Goal: Transaction & Acquisition: Purchase product/service

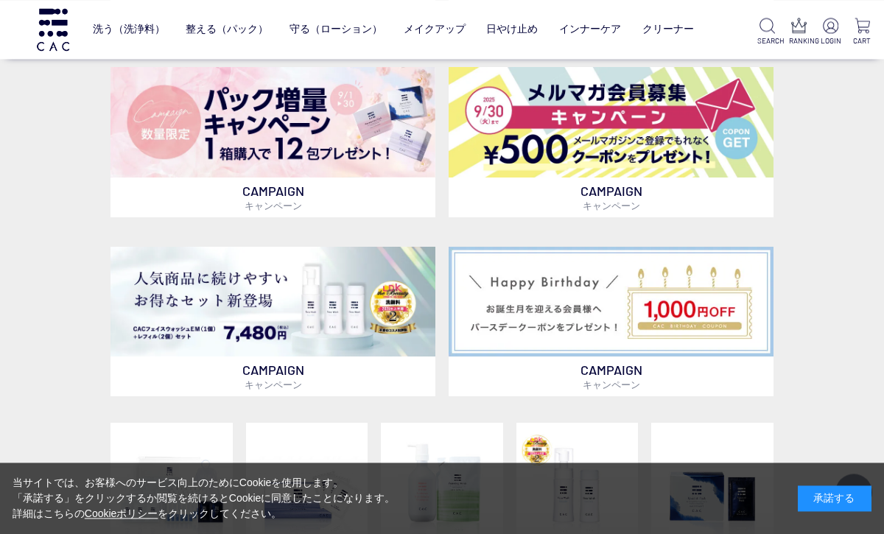
scroll to position [526, 0]
click at [356, 334] on img at bounding box center [272, 302] width 325 height 110
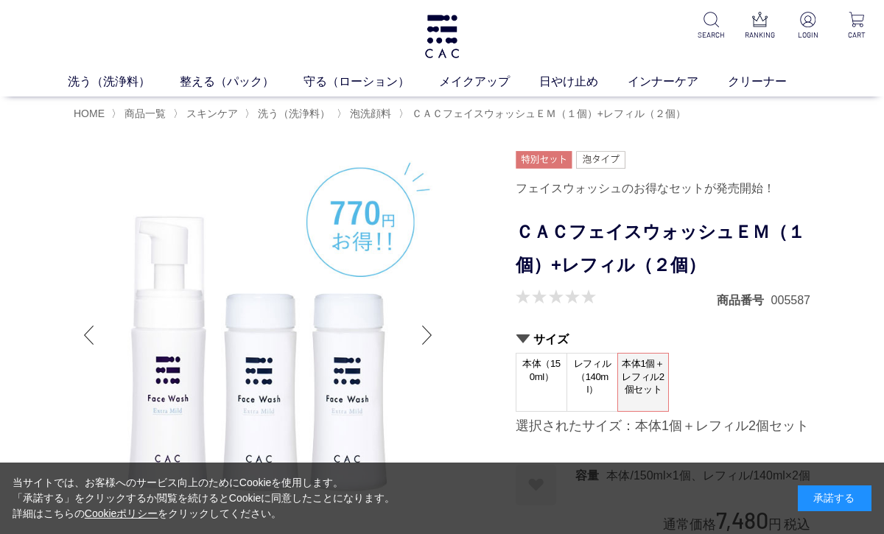
scroll to position [2, 0]
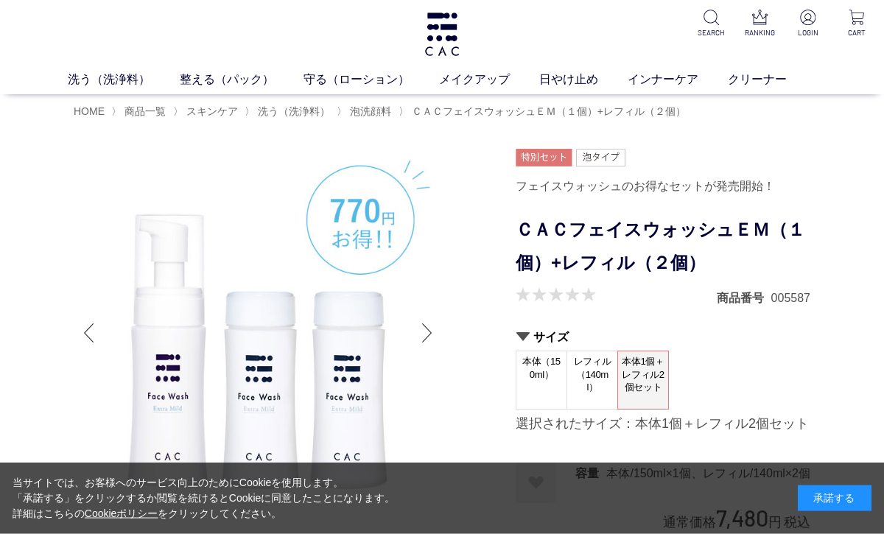
click at [430, 66] on p at bounding box center [442, 34] width 38 height 73
click at [445, 33] on img at bounding box center [442, 34] width 38 height 43
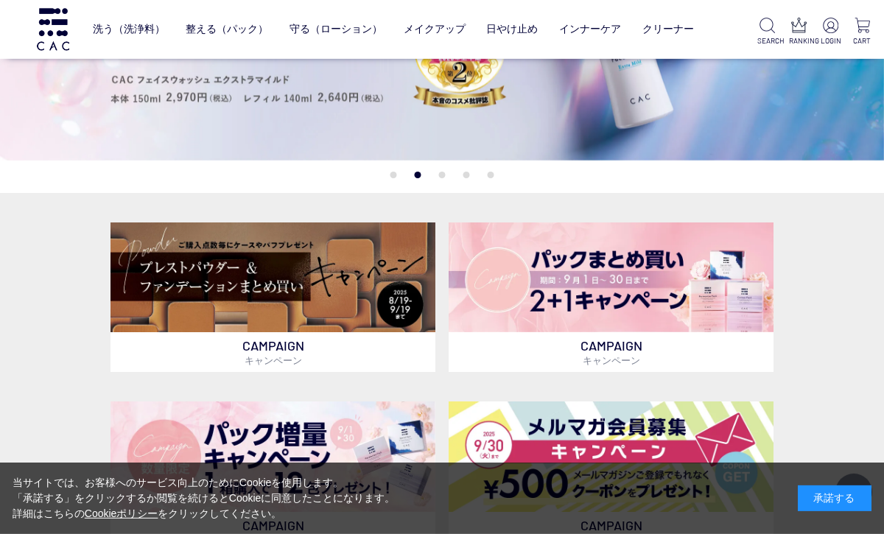
scroll to position [192, 0]
click at [392, 262] on img at bounding box center [272, 277] width 325 height 110
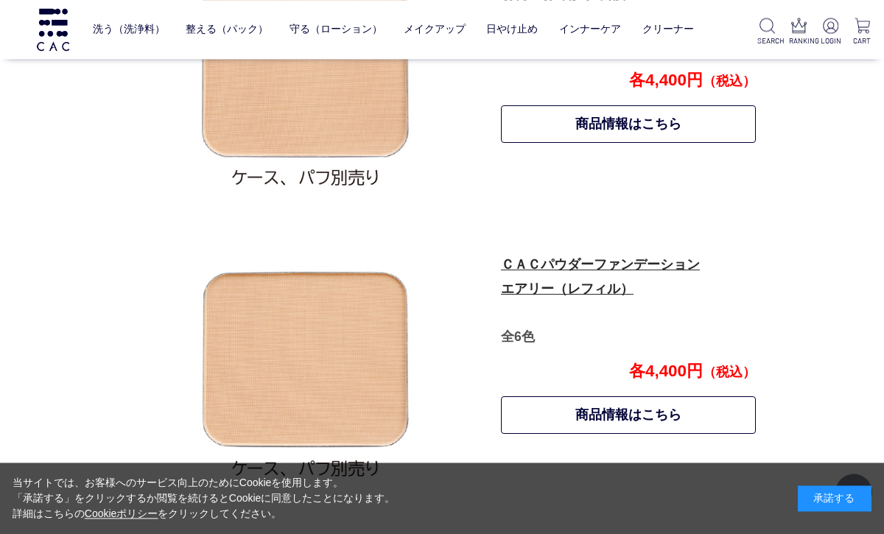
scroll to position [901, 0]
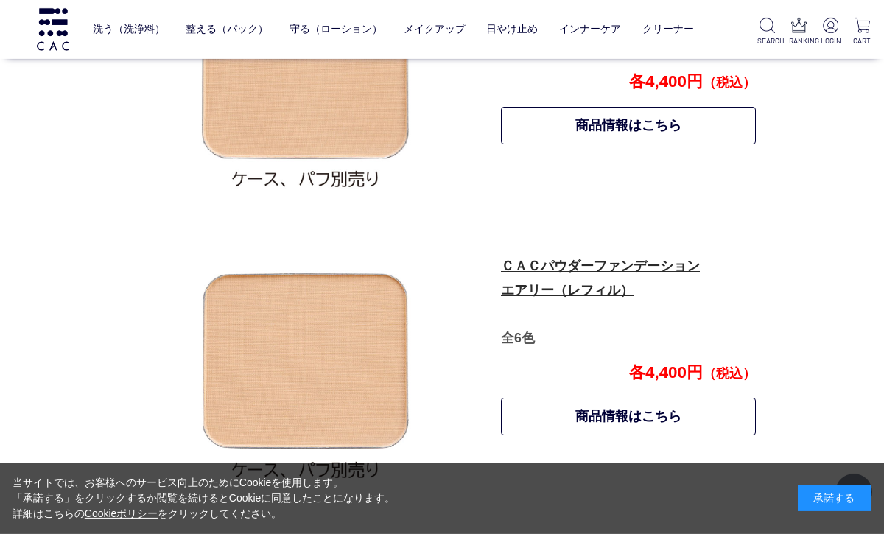
click at [716, 412] on link "商品情報はこちら" at bounding box center [628, 417] width 255 height 38
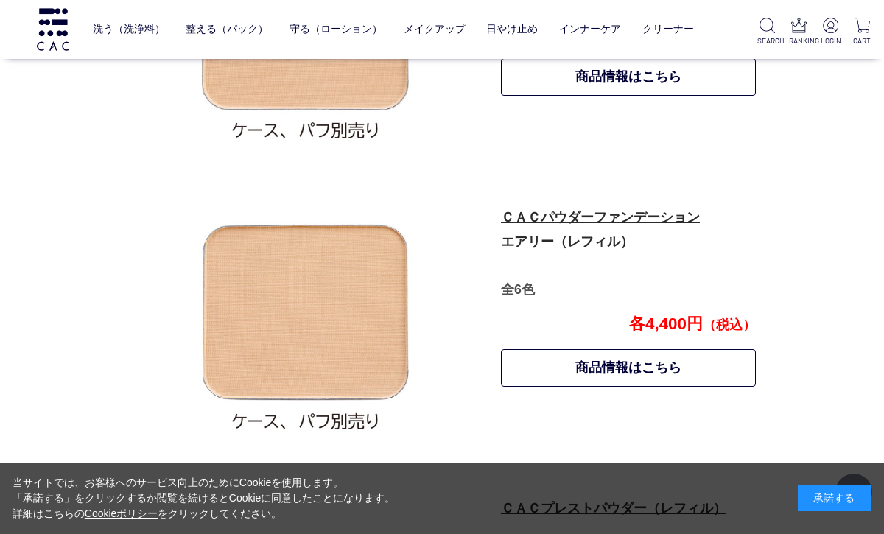
click at [722, 87] on link "商品情報はこちら" at bounding box center [628, 77] width 255 height 38
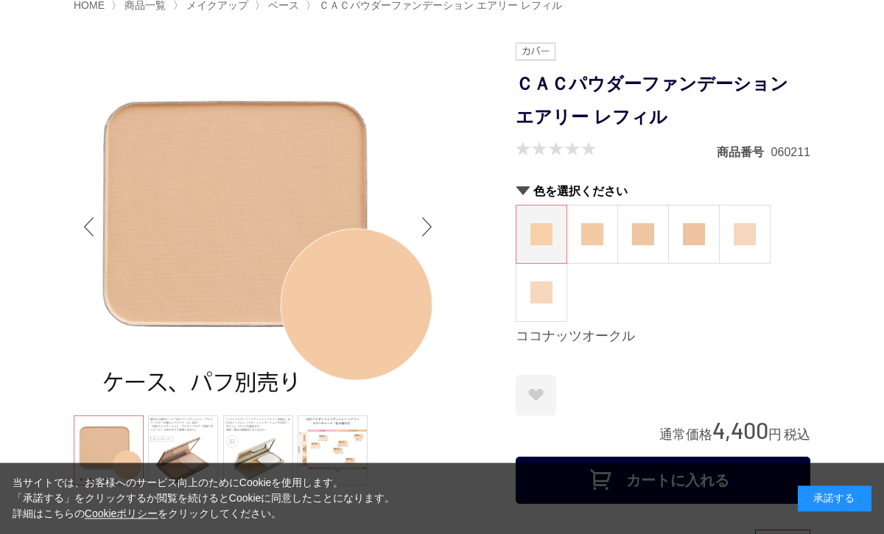
scroll to position [127, 0]
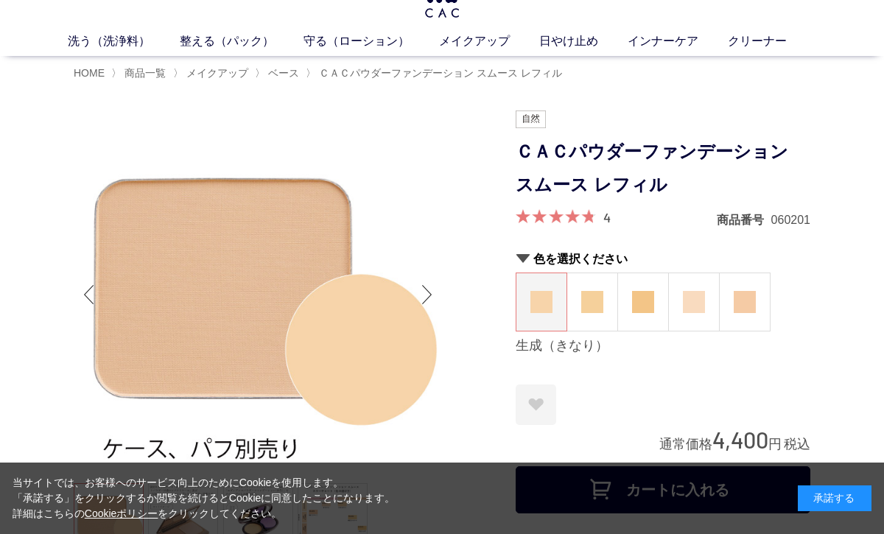
scroll to position [40, 0]
click at [688, 303] on img at bounding box center [694, 302] width 22 height 22
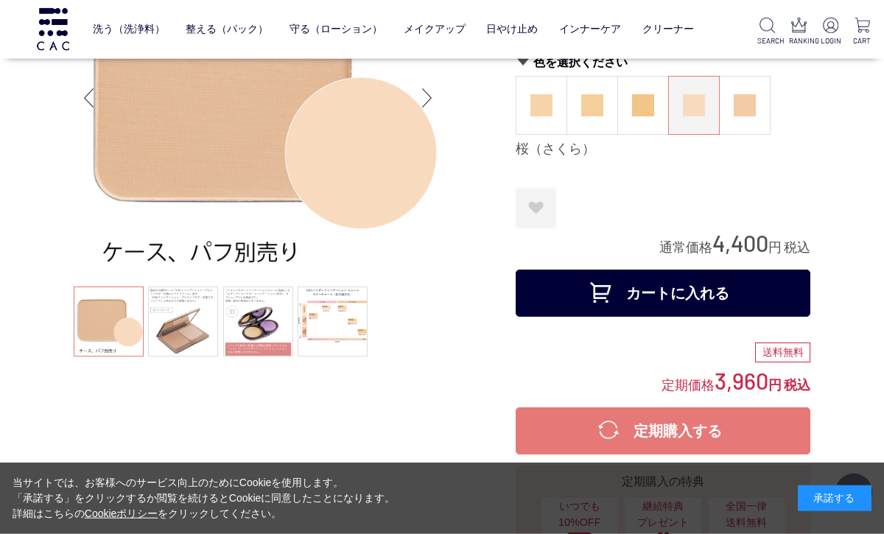
scroll to position [141, 0]
click at [730, 284] on button "カートに入れる" at bounding box center [662, 292] width 295 height 47
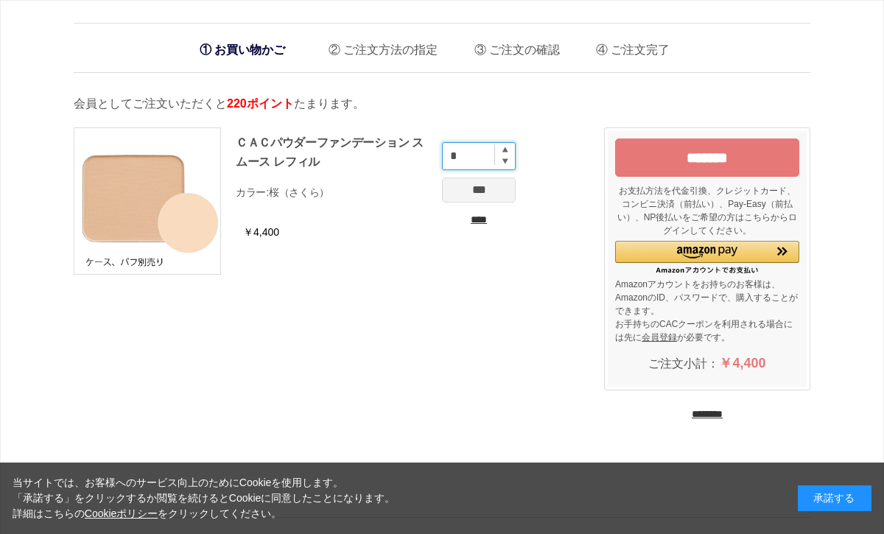
click at [509, 155] on input "*" at bounding box center [479, 156] width 74 height 28
type input "*"
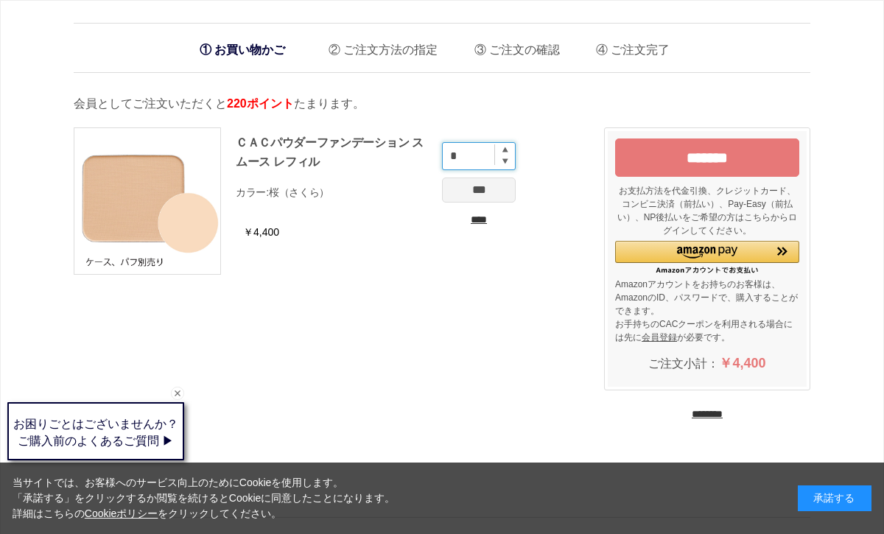
type input "*"
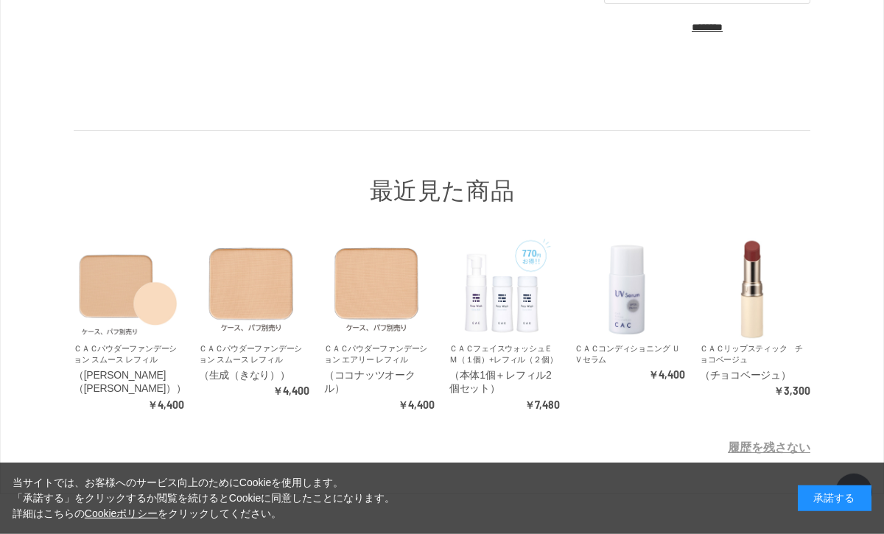
scroll to position [387, 0]
click at [646, 344] on link "ＣＡＣコンディショニング ＵＶセラム" at bounding box center [626, 354] width 105 height 20
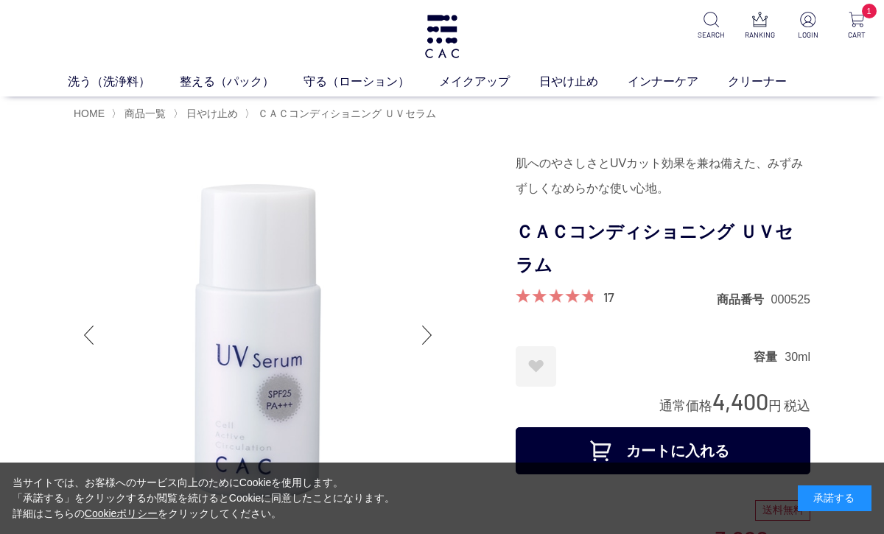
click at [437, 39] on img at bounding box center [442, 36] width 38 height 43
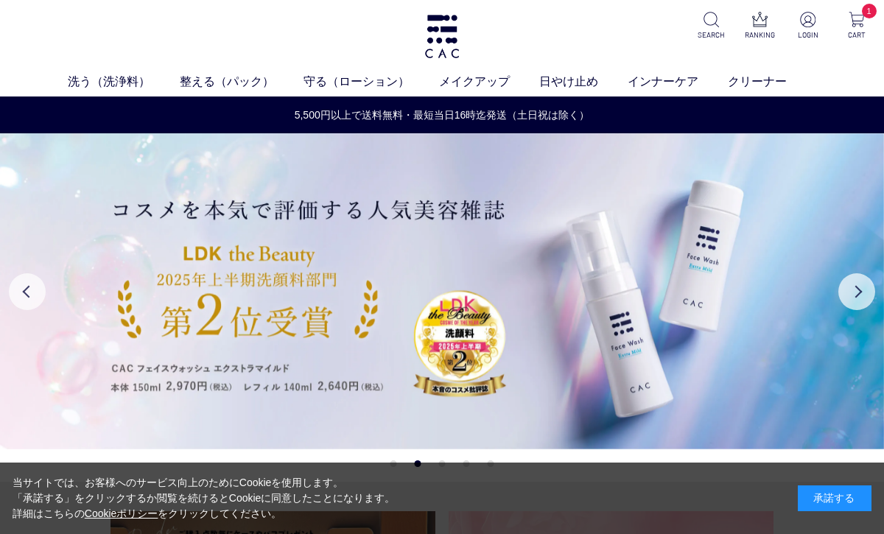
click at [431, 113] on link "柔軟化粧水" at bounding box center [424, 109] width 52 height 12
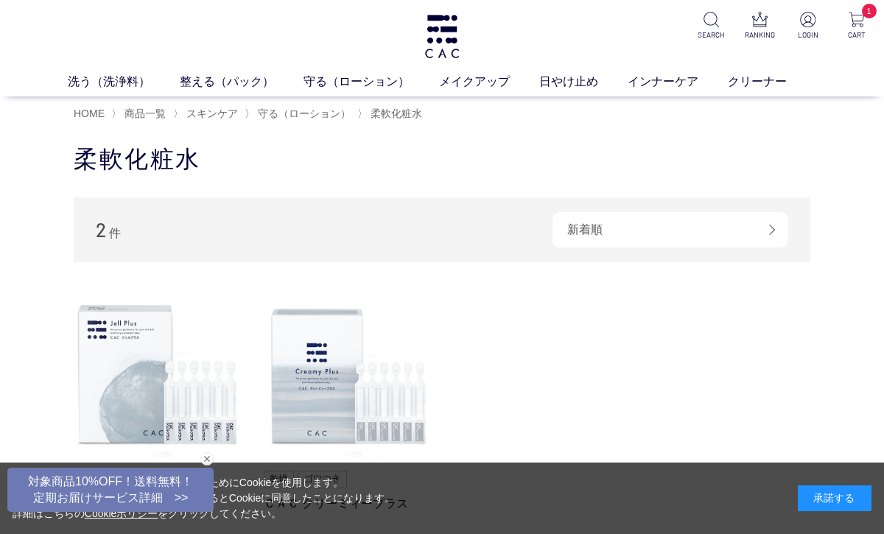
click at [350, 102] on ul "保湿化粧水 柔軟化粧水 美容液 ジェル" at bounding box center [441, 109] width 707 height 36
click at [349, 108] on link "保湿化粧水" at bounding box center [347, 109] width 52 height 12
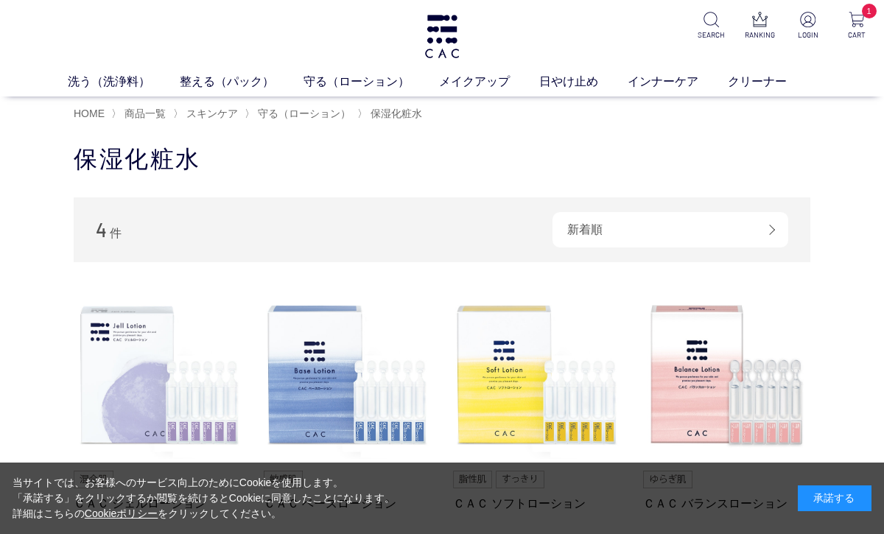
click at [166, 381] on img at bounding box center [158, 376] width 168 height 168
click at [192, 393] on img at bounding box center [158, 376] width 168 height 168
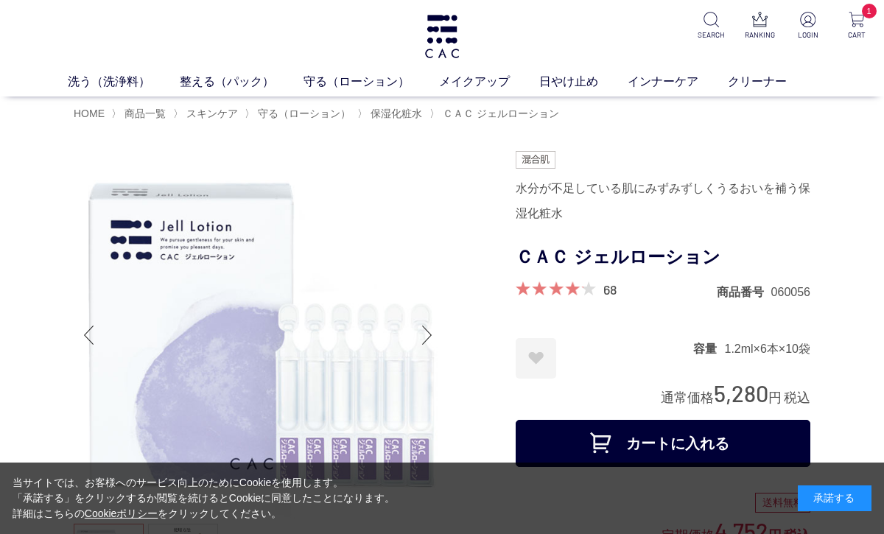
click at [445, 42] on img at bounding box center [442, 36] width 38 height 43
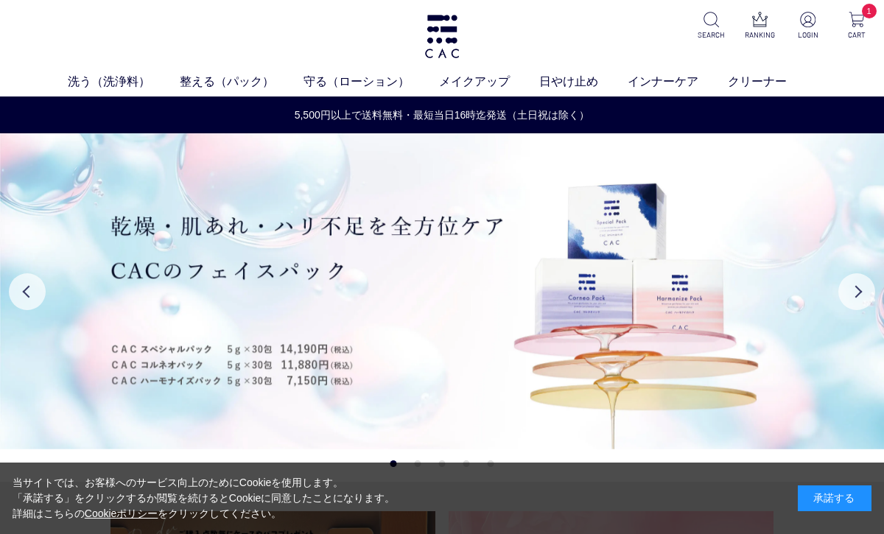
click at [853, 27] on img at bounding box center [855, 19] width 15 height 15
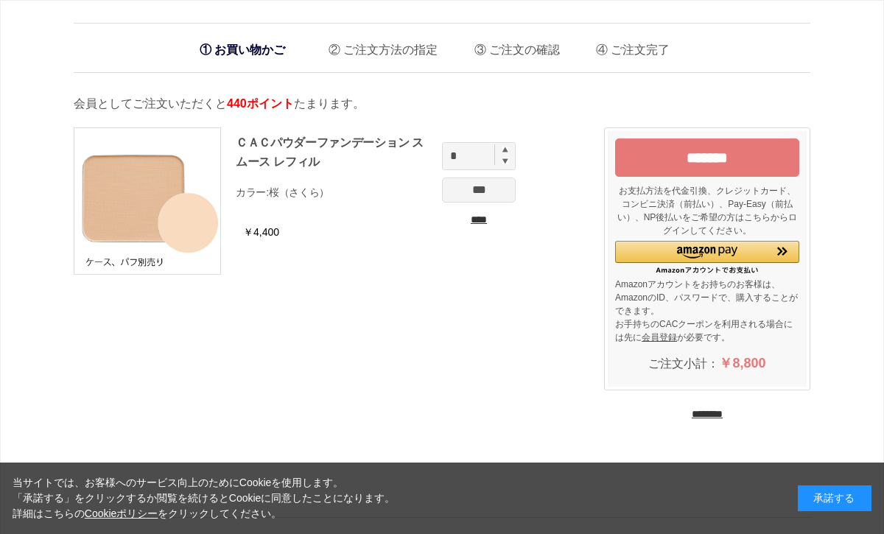
click at [722, 417] on input "********" at bounding box center [706, 414] width 31 height 14
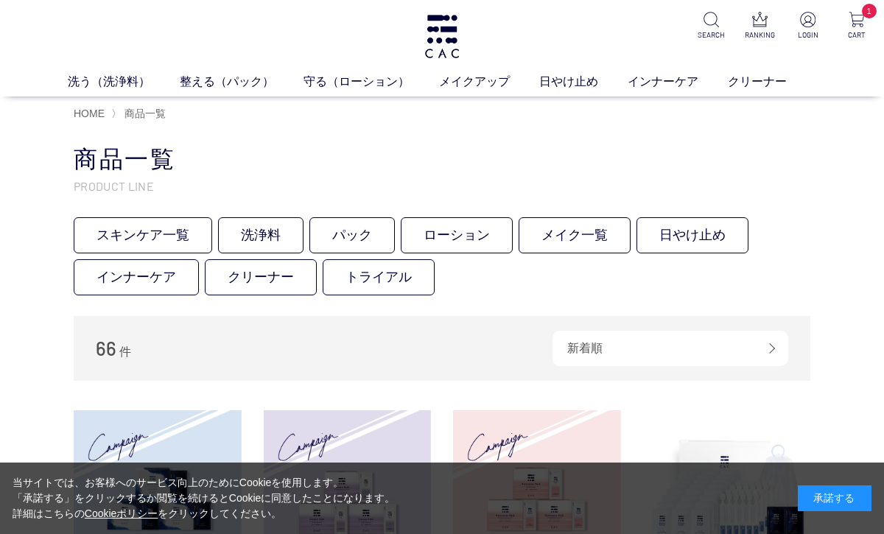
click at [754, 26] on img at bounding box center [759, 19] width 15 height 15
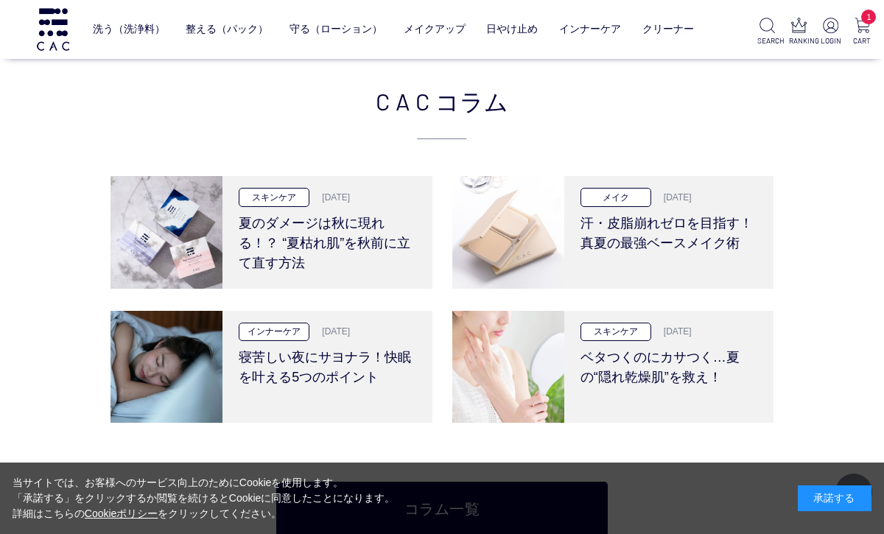
scroll to position [2826, 0]
click at [704, 248] on h3 "汗・皮脂崩れゼロを目指す！真夏の最強ベースメイク術" at bounding box center [668, 231] width 177 height 46
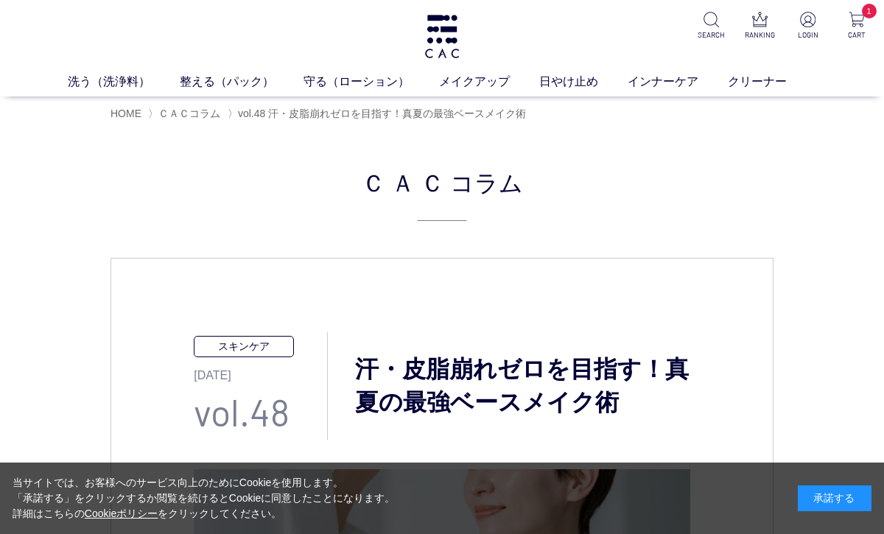
click at [345, 105] on link "液体洗浄料" at bounding box center [332, 109] width 52 height 12
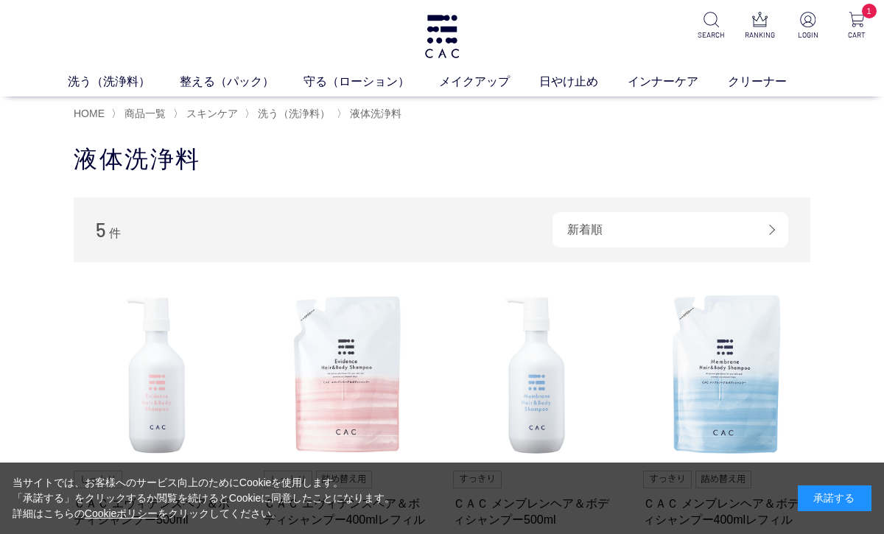
click at [503, 109] on link "泡洗顔料" at bounding box center [501, 109] width 41 height 12
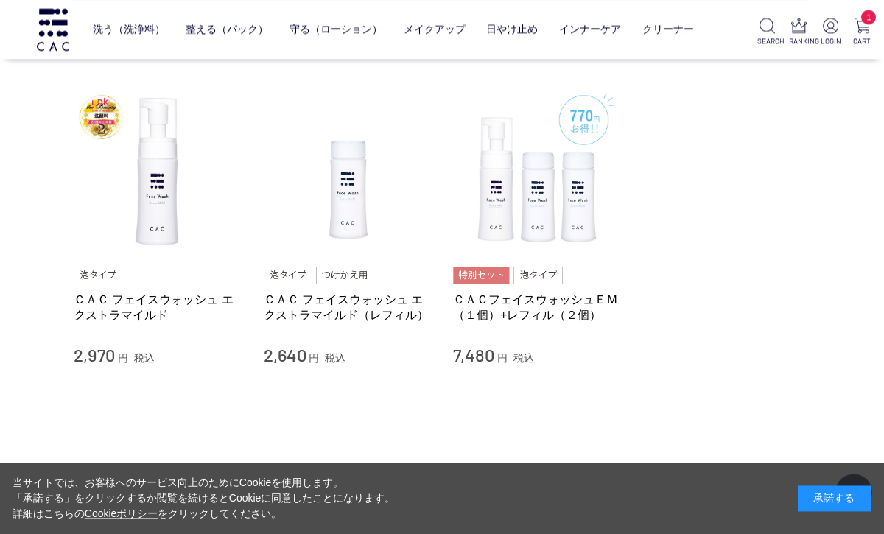
scroll to position [107, 0]
click at [408, 321] on link "ＣＡＣ フェイスウォッシュ エクストラマイルド（レフィル）" at bounding box center [348, 308] width 168 height 32
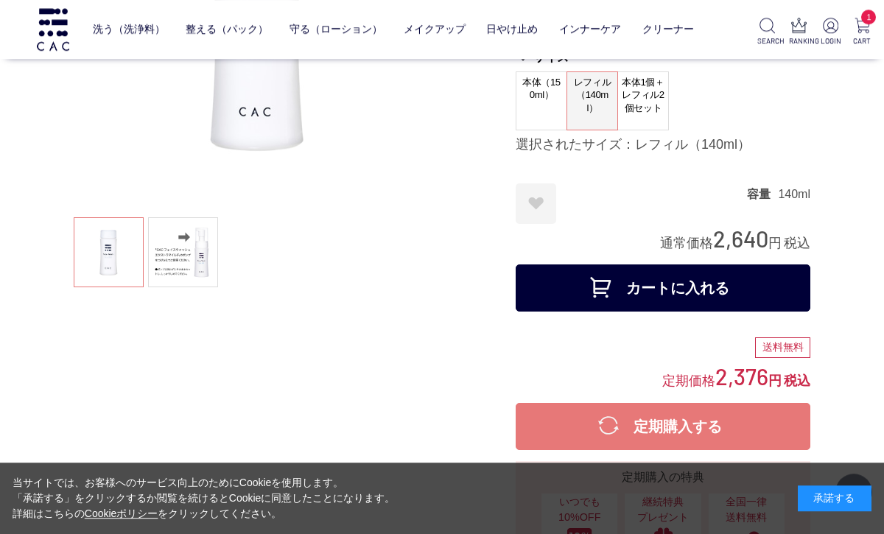
scroll to position [201, 0]
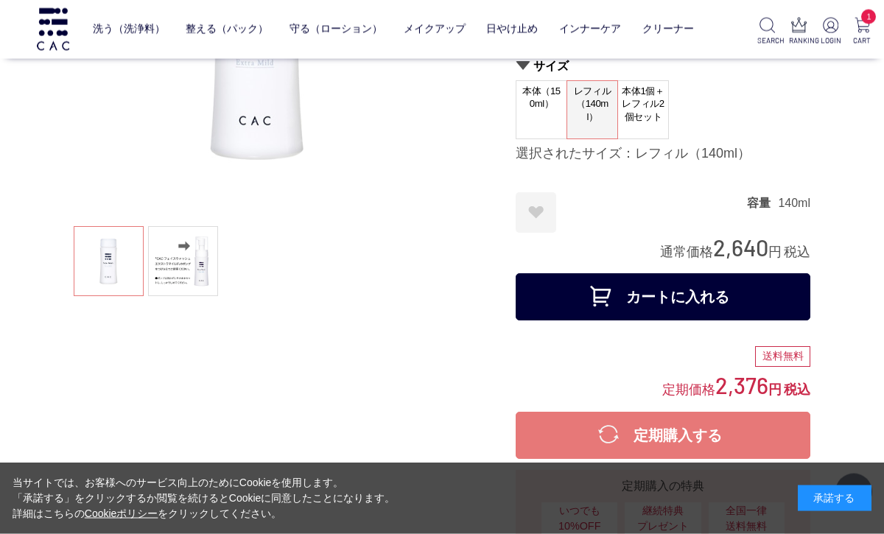
click at [772, 300] on button "カートに入れる" at bounding box center [662, 296] width 295 height 47
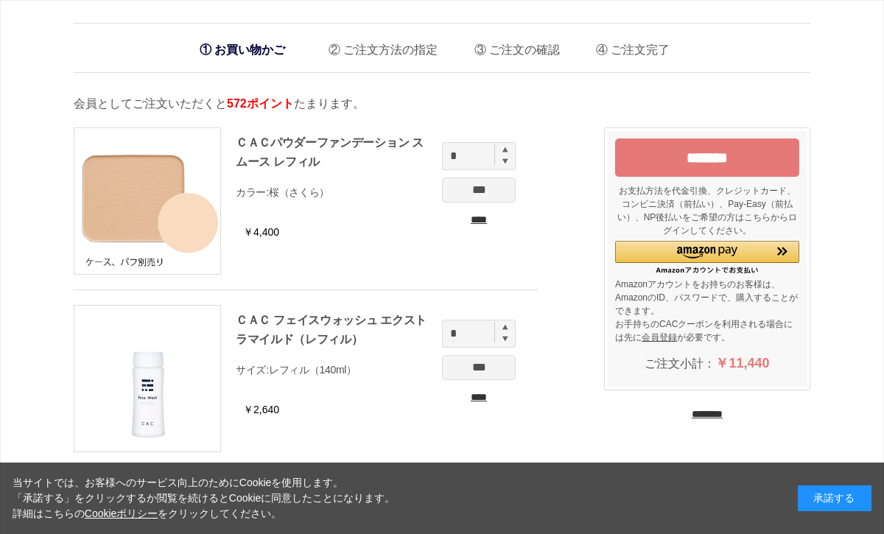
click at [770, 159] on input "*******" at bounding box center [707, 157] width 184 height 38
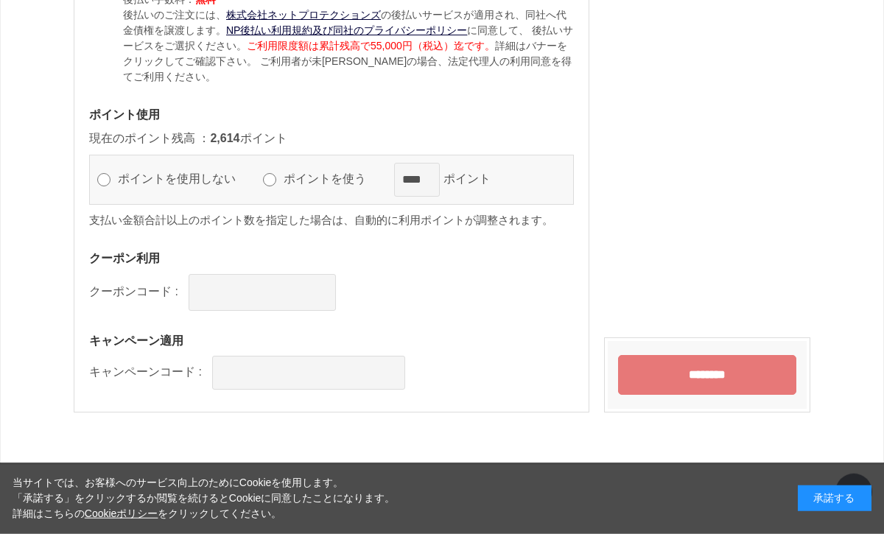
scroll to position [1642, 0]
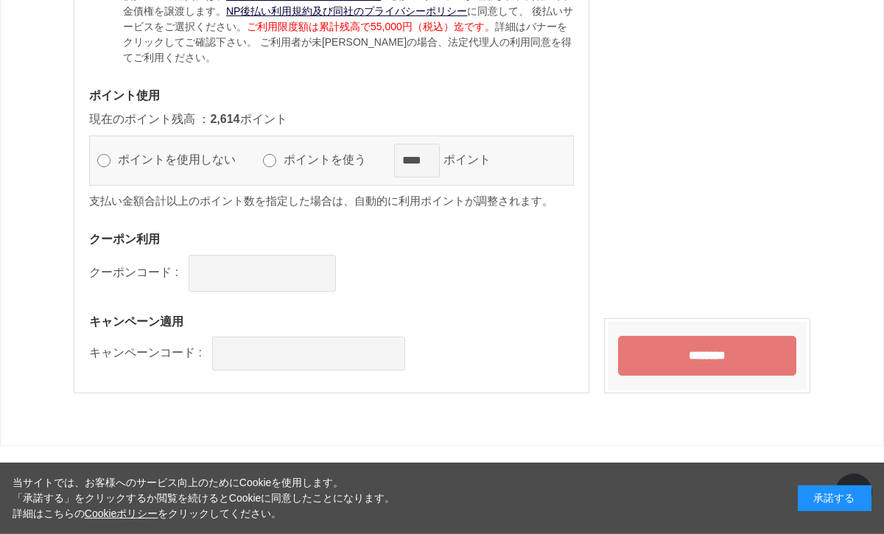
click at [713, 364] on input "********" at bounding box center [707, 356] width 178 height 40
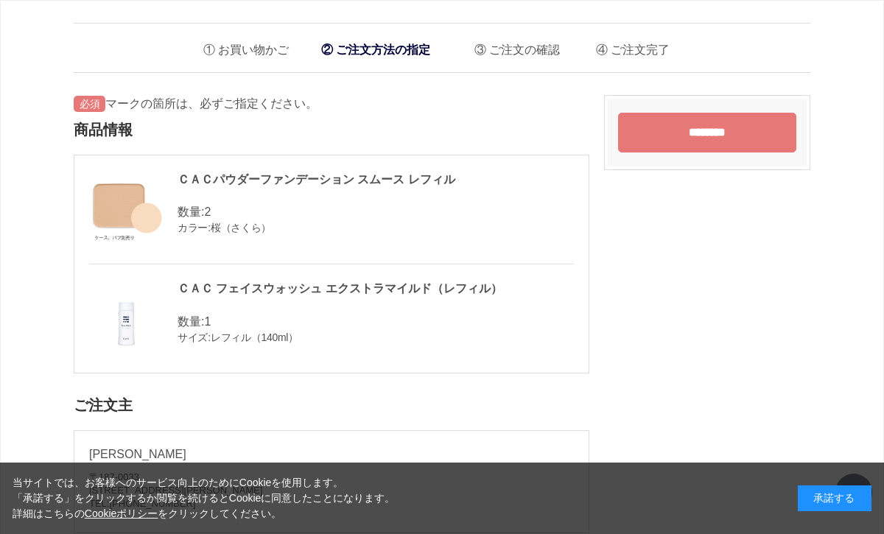
scroll to position [1690, 0]
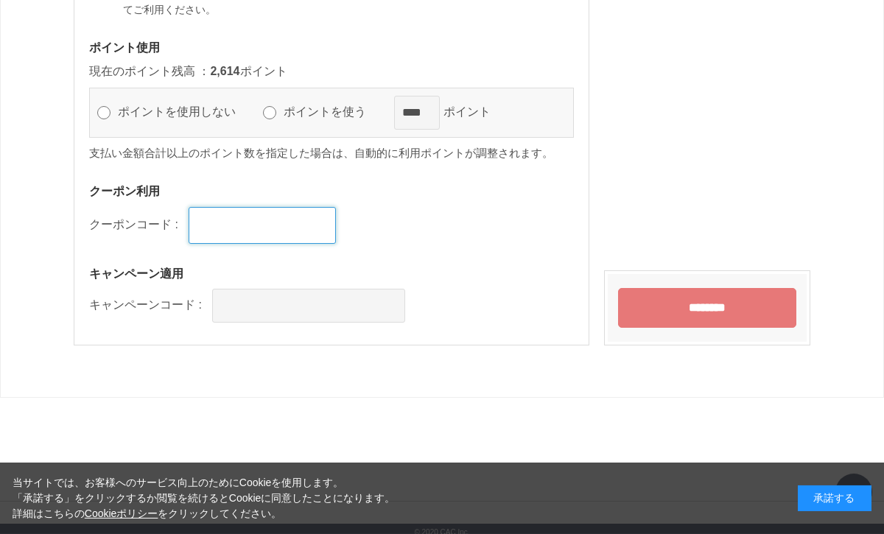
click at [255, 209] on input "text" at bounding box center [261, 225] width 147 height 37
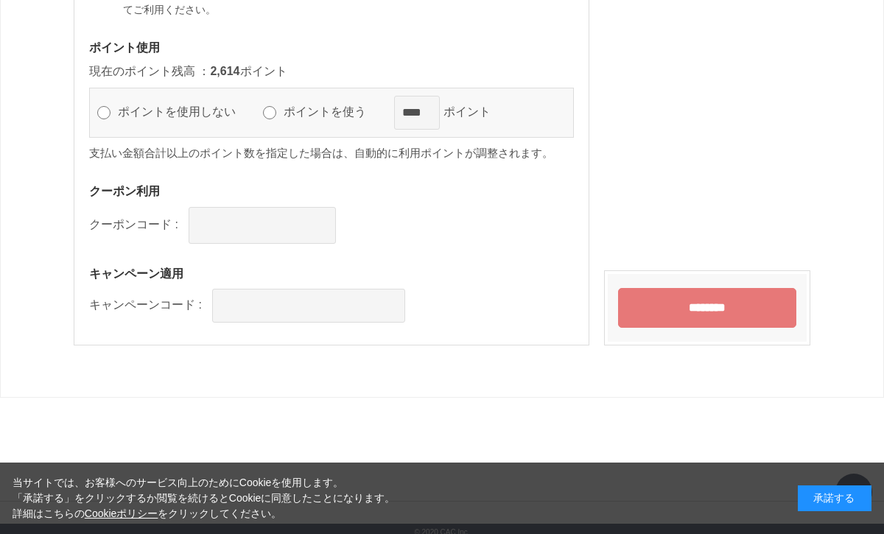
click at [122, 194] on div "クーポン利用 クーポンコード :" at bounding box center [331, 213] width 484 height 60
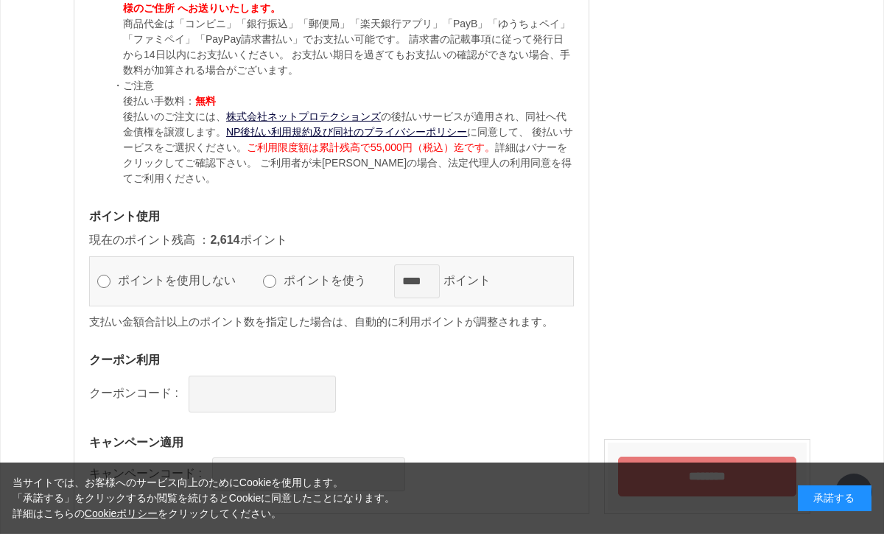
scroll to position [1642, 0]
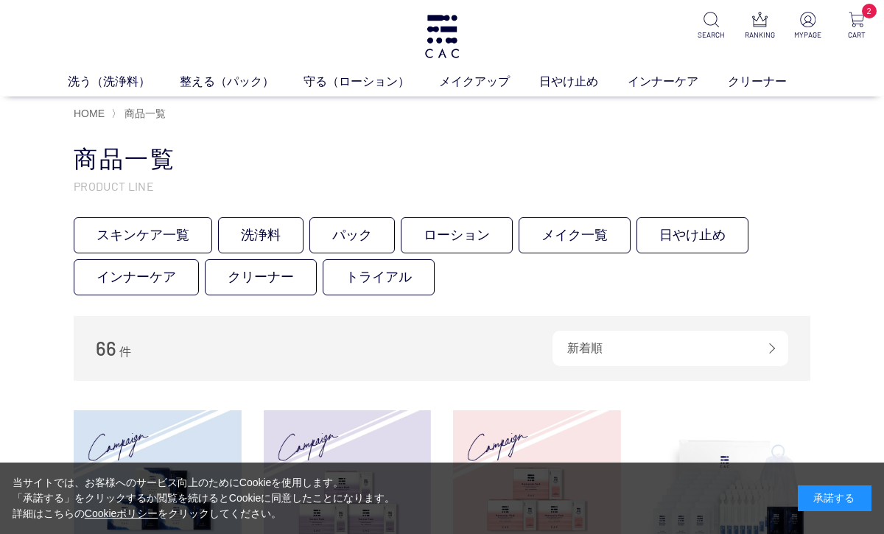
click at [803, 32] on p "MYPAGE" at bounding box center [807, 34] width 31 height 11
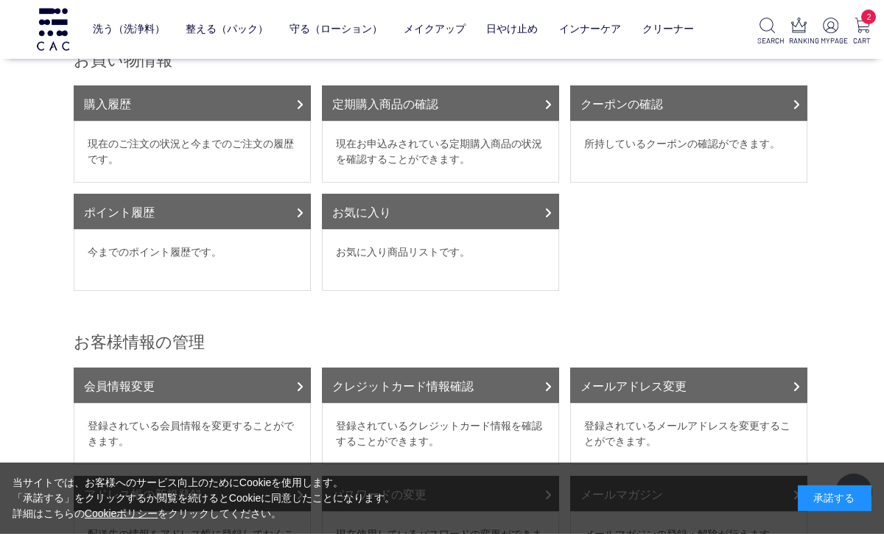
scroll to position [186, 0]
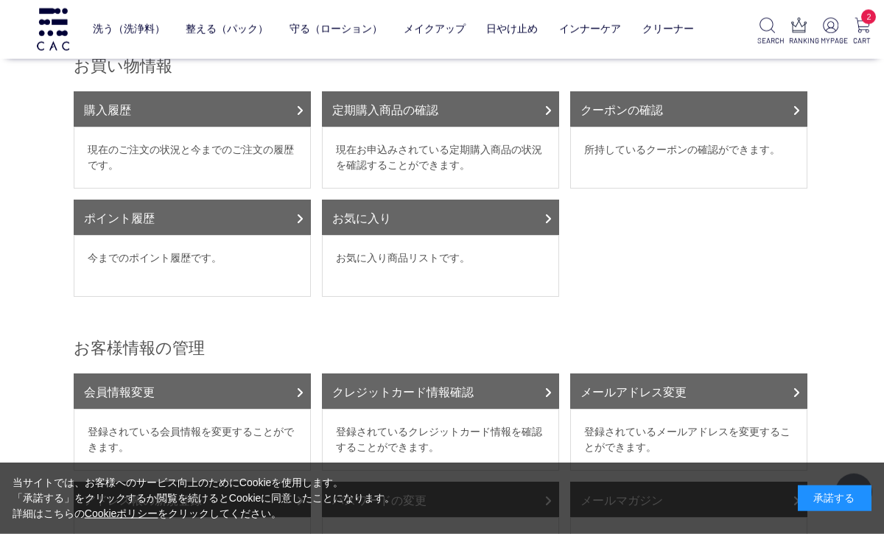
click at [764, 133] on dd "所持しているクーポンの確認ができます。" at bounding box center [688, 158] width 237 height 62
click at [780, 114] on link "クーポンの確認" at bounding box center [688, 108] width 237 height 35
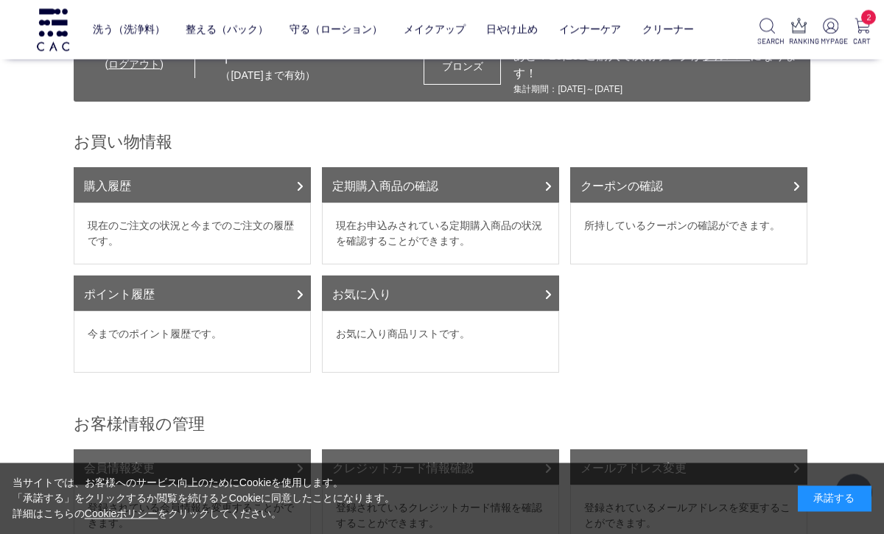
scroll to position [0, 0]
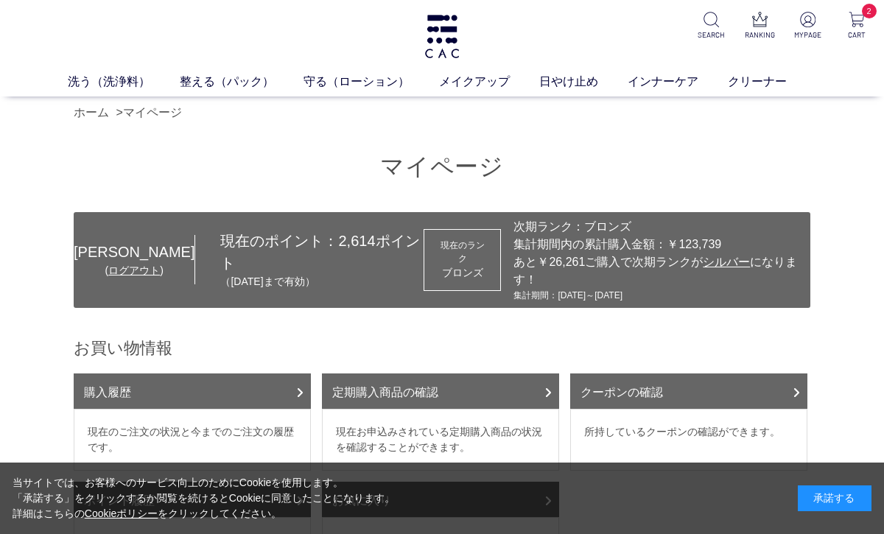
click at [859, 37] on p "CART" at bounding box center [856, 34] width 31 height 11
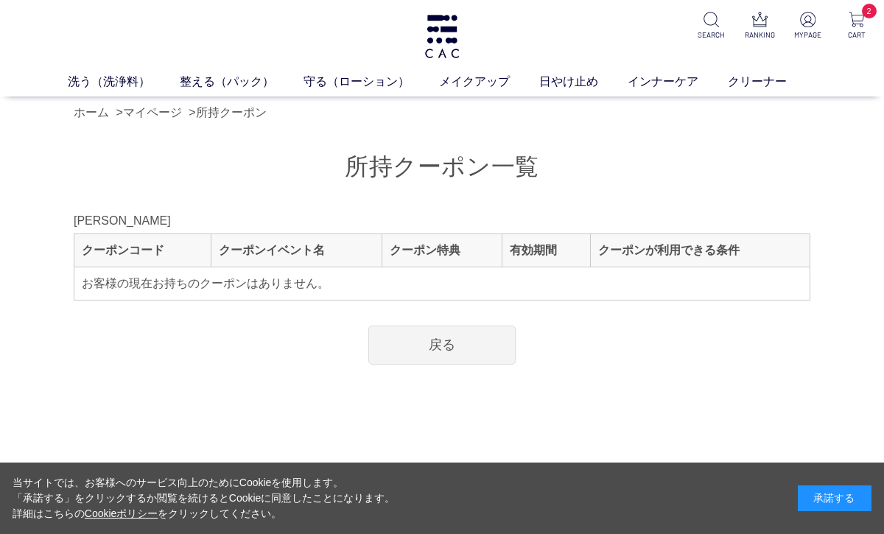
click at [490, 342] on link "戻る" at bounding box center [441, 344] width 147 height 39
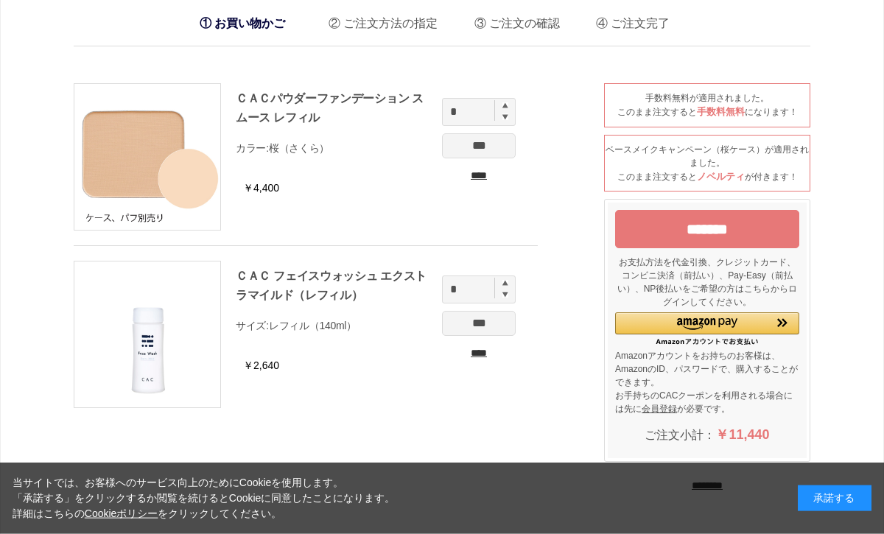
scroll to position [24, 0]
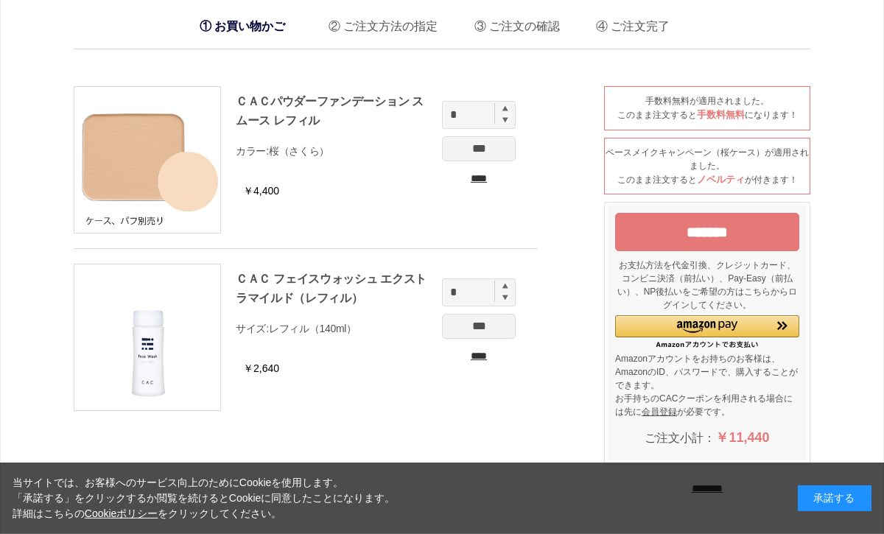
click at [755, 235] on input "*******" at bounding box center [707, 232] width 184 height 38
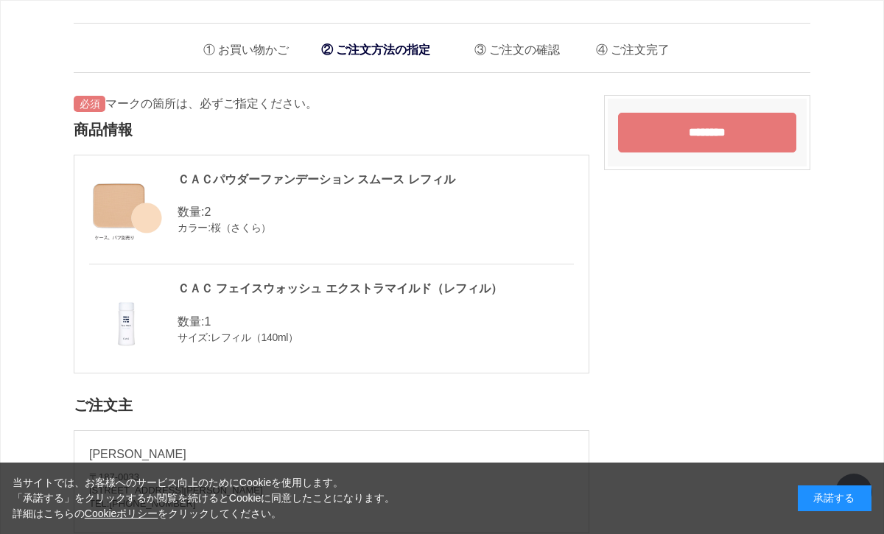
click at [704, 128] on input "********" at bounding box center [707, 133] width 178 height 40
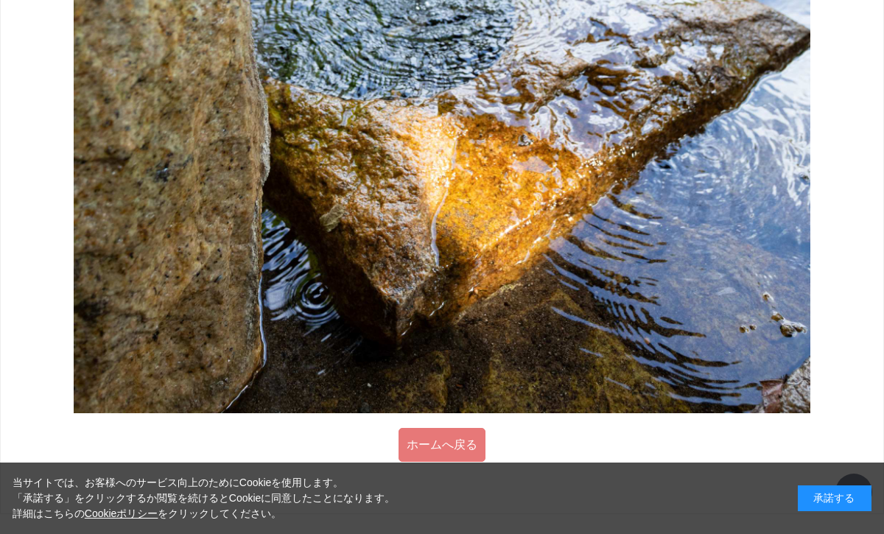
scroll to position [1465, 0]
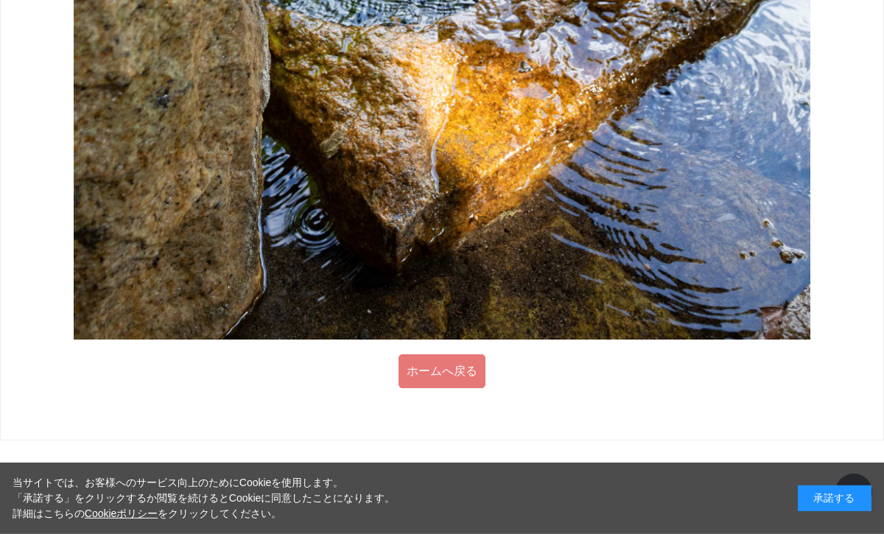
click at [449, 373] on link "ホームへ戻る" at bounding box center [441, 371] width 87 height 34
